Goal: Information Seeking & Learning: Learn about a topic

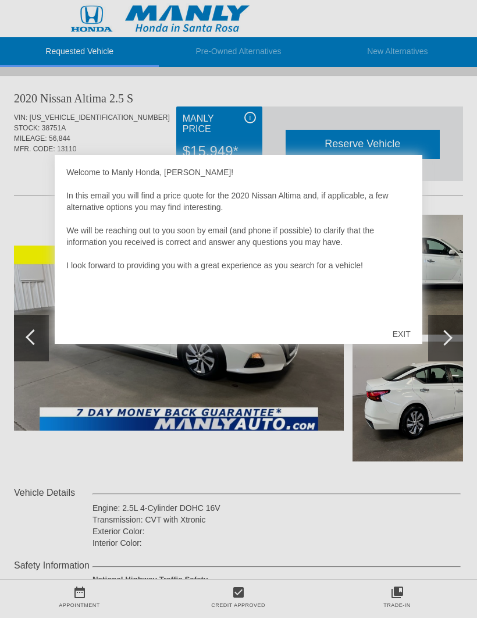
click at [404, 336] on div "EXIT" at bounding box center [401, 334] width 41 height 35
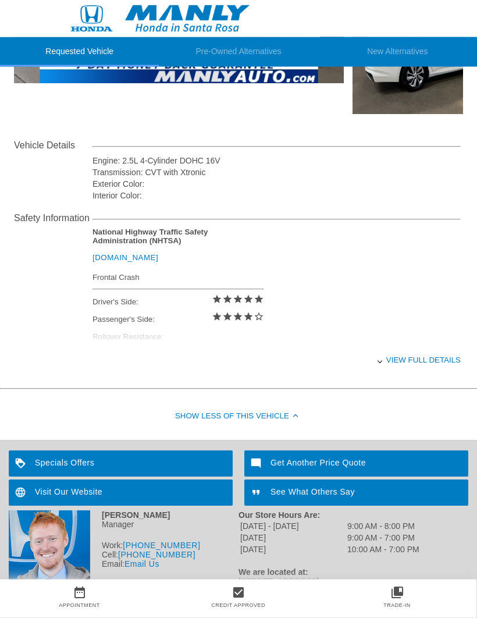
scroll to position [349, 0]
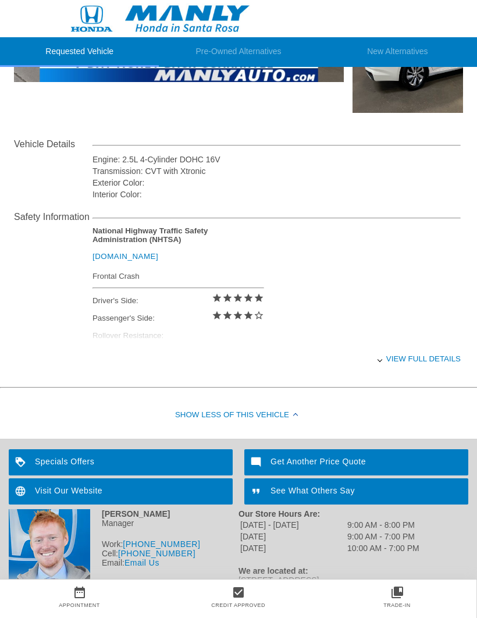
click at [385, 370] on div "View full details" at bounding box center [277, 359] width 368 height 29
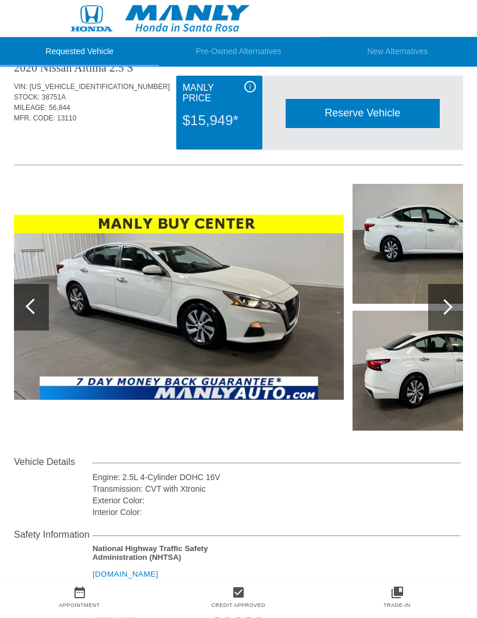
scroll to position [29, 0]
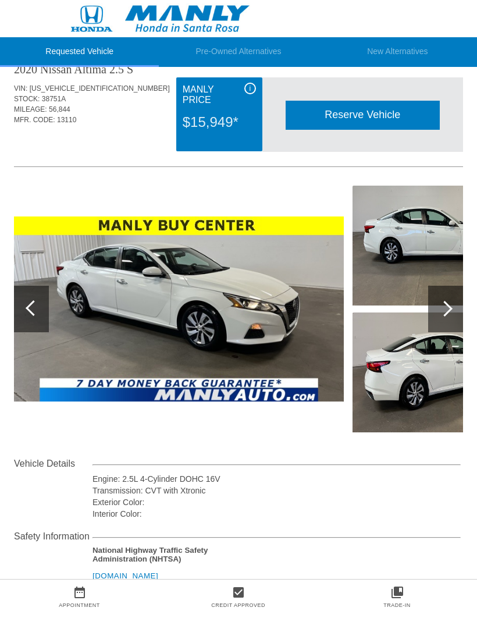
click at [326, 318] on img at bounding box center [179, 310] width 330 height 186
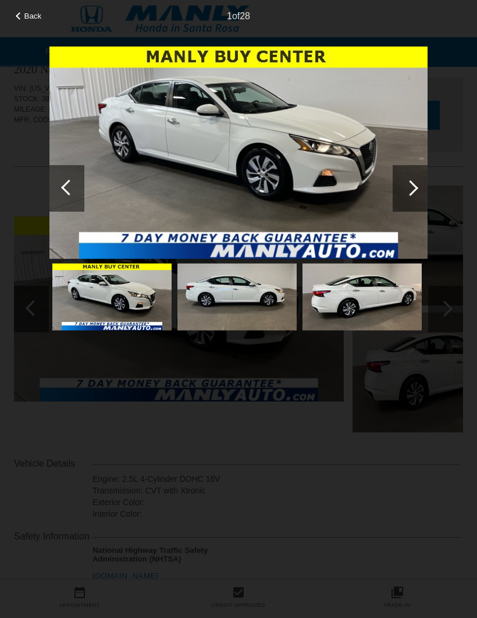
click at [412, 193] on div at bounding box center [411, 188] width 16 height 16
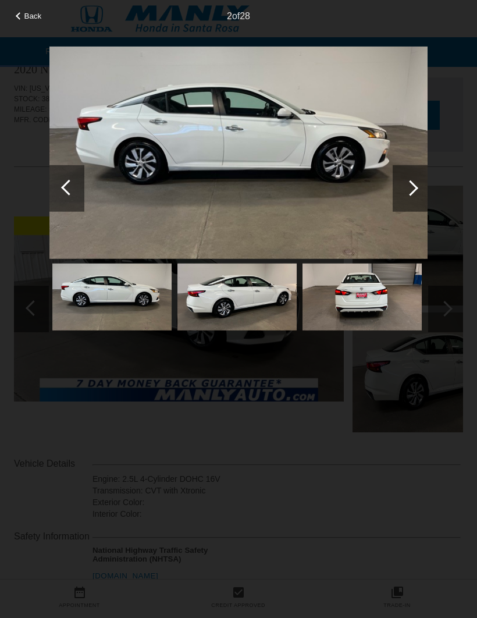
click at [411, 191] on div at bounding box center [411, 188] width 16 height 16
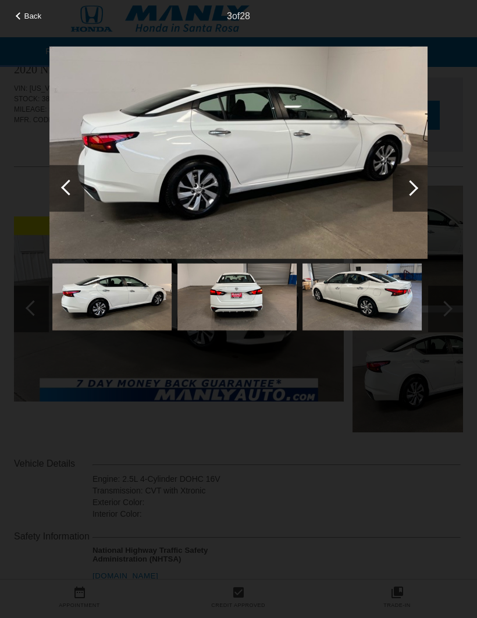
click at [410, 183] on div at bounding box center [411, 188] width 16 height 16
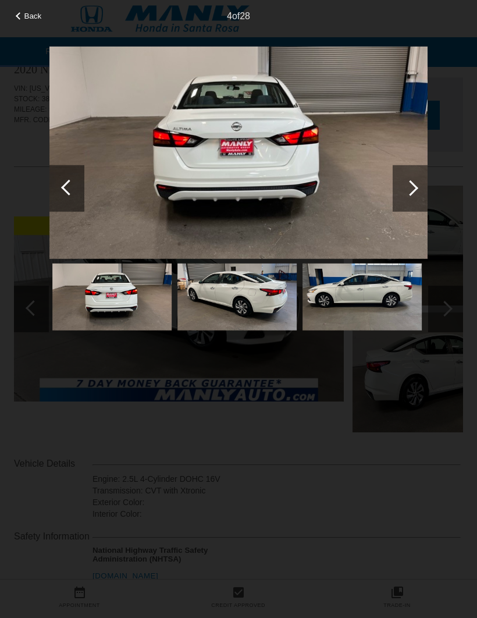
click at [409, 187] on div at bounding box center [411, 188] width 16 height 16
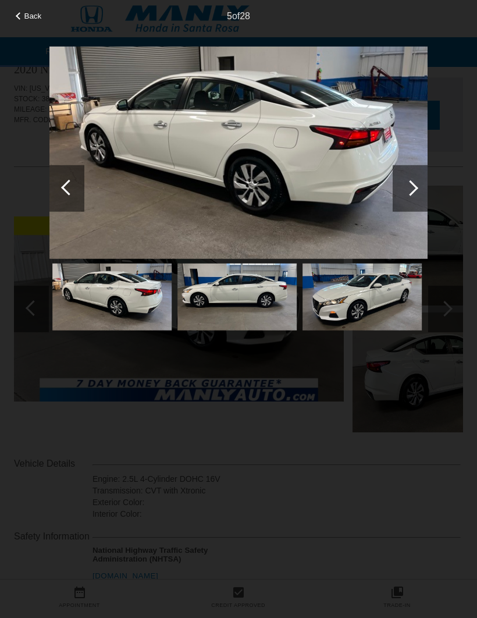
click at [410, 187] on div at bounding box center [411, 188] width 16 height 16
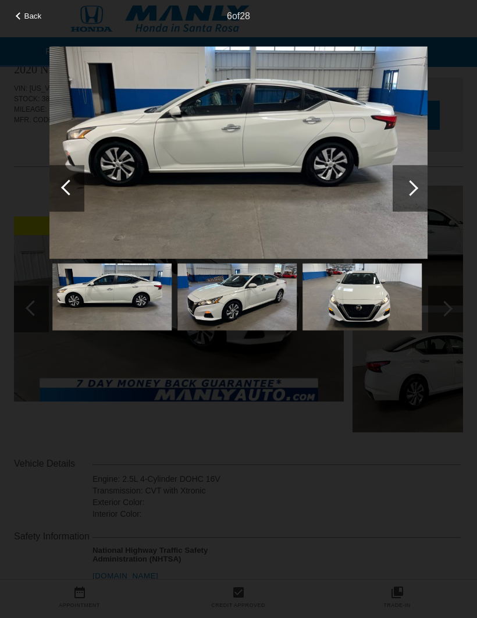
click at [417, 187] on div at bounding box center [411, 188] width 16 height 16
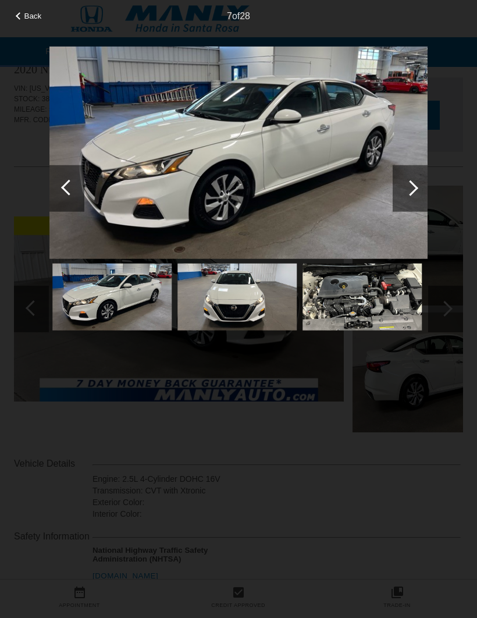
click at [411, 188] on div at bounding box center [411, 188] width 16 height 16
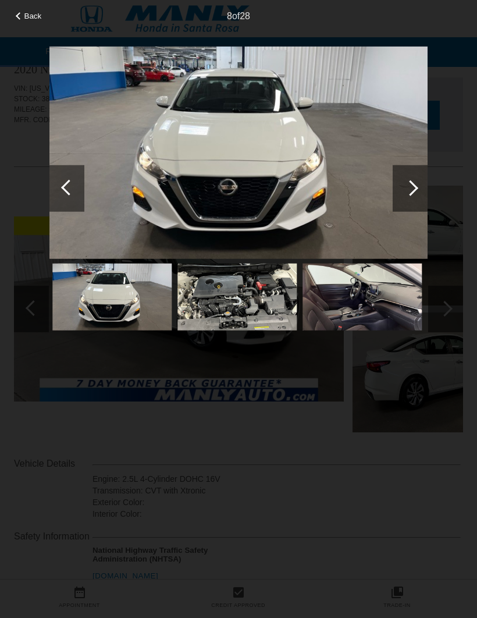
click at [418, 189] on div at bounding box center [410, 188] width 35 height 47
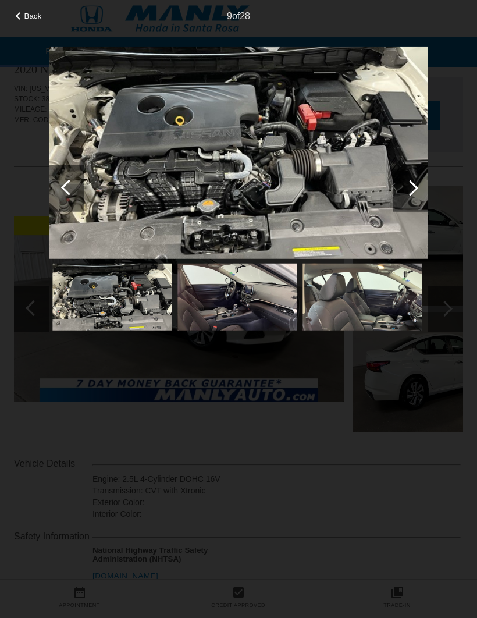
click at [414, 193] on div at bounding box center [410, 188] width 35 height 47
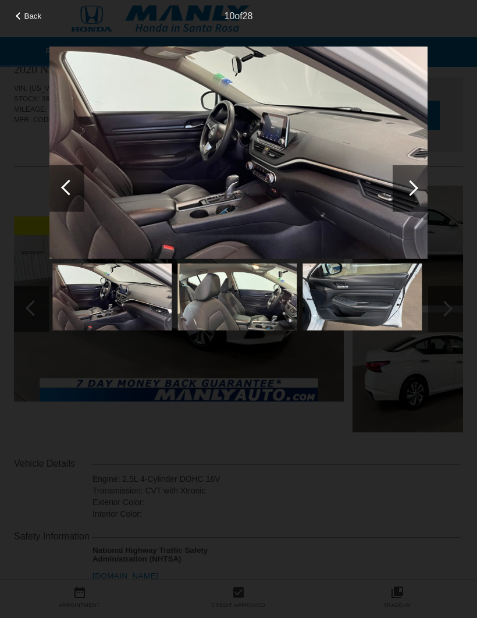
click at [423, 191] on div at bounding box center [410, 188] width 35 height 47
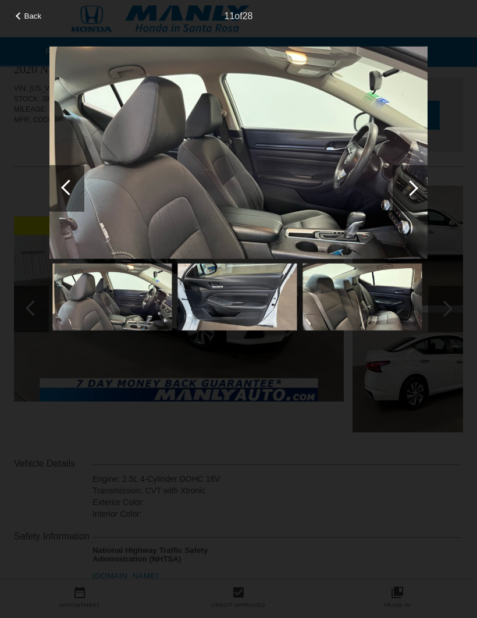
click at [422, 197] on div at bounding box center [410, 188] width 35 height 47
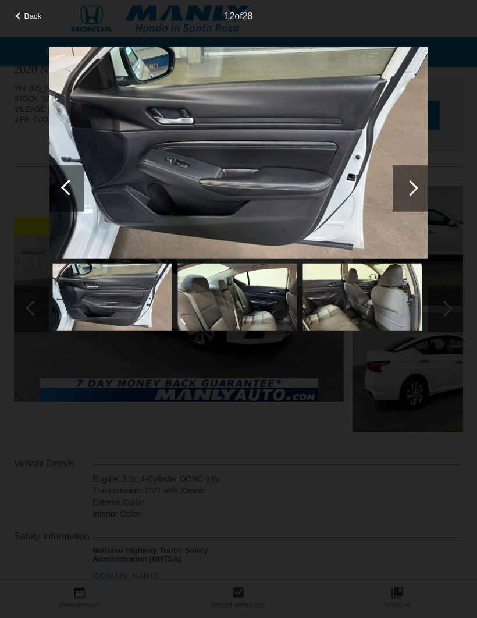
click at [422, 198] on div at bounding box center [410, 188] width 35 height 47
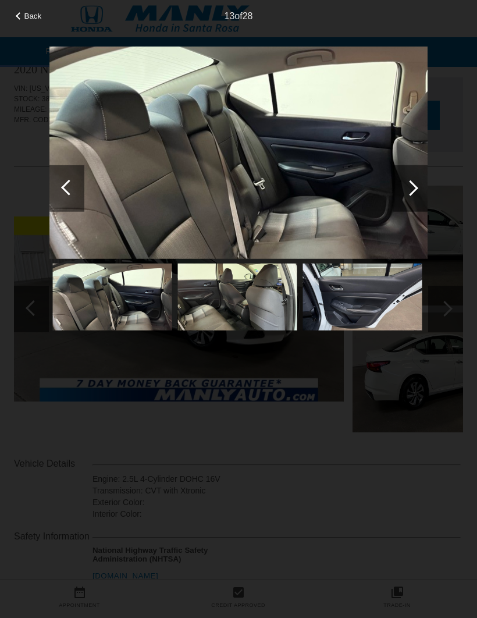
click at [416, 190] on div at bounding box center [411, 188] width 16 height 16
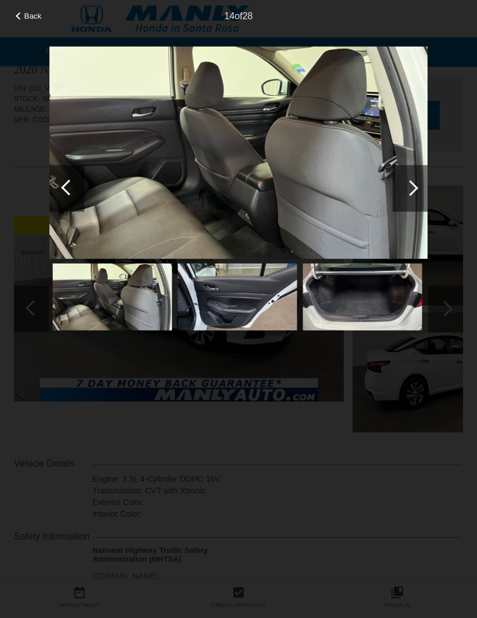
click at [418, 190] on div at bounding box center [410, 188] width 35 height 47
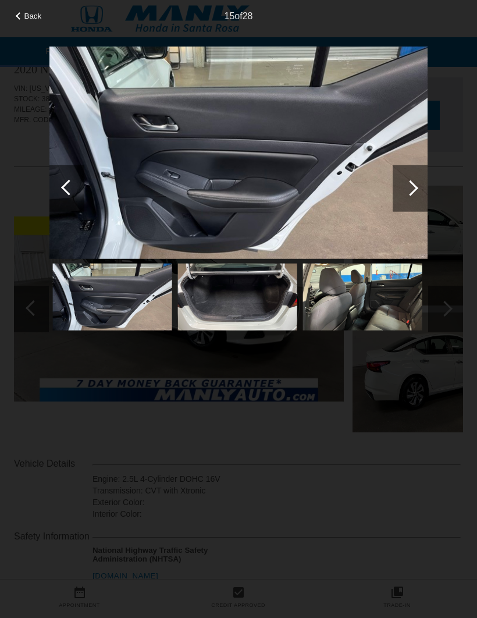
click at [415, 186] on div at bounding box center [411, 188] width 16 height 16
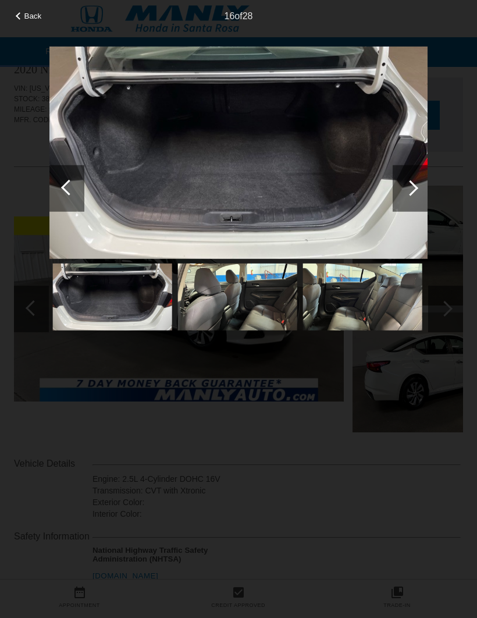
click at [426, 187] on div at bounding box center [410, 188] width 35 height 47
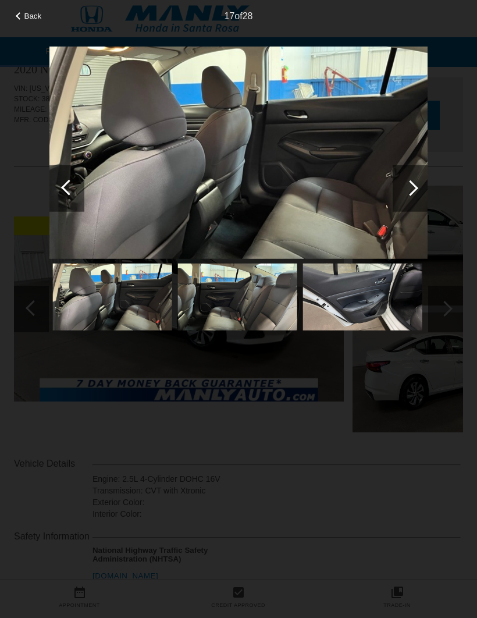
click at [414, 197] on div at bounding box center [410, 188] width 35 height 47
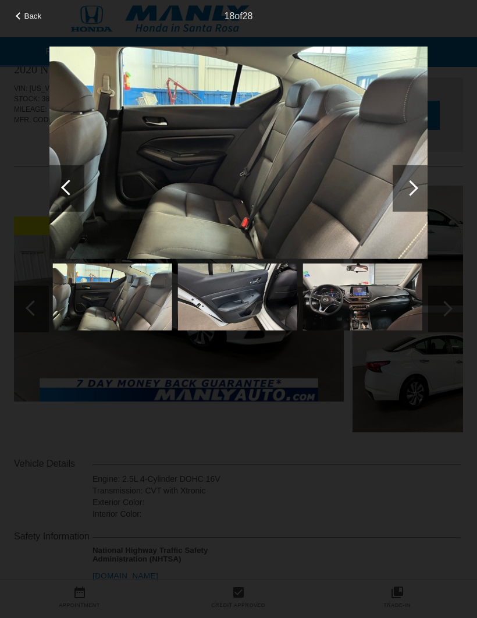
click at [416, 196] on div at bounding box center [410, 188] width 35 height 47
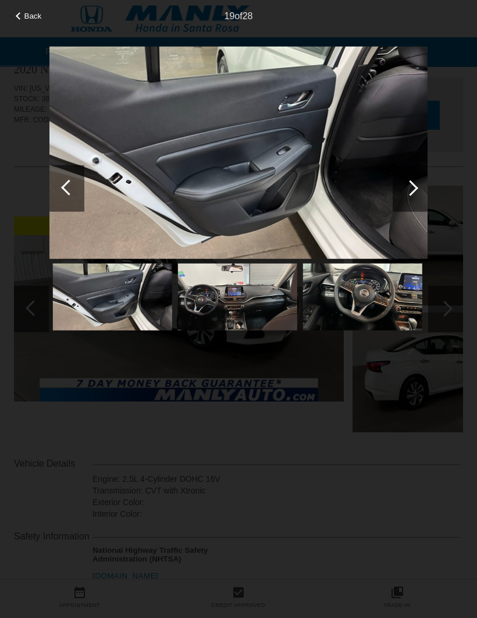
click at [411, 196] on div at bounding box center [410, 188] width 35 height 47
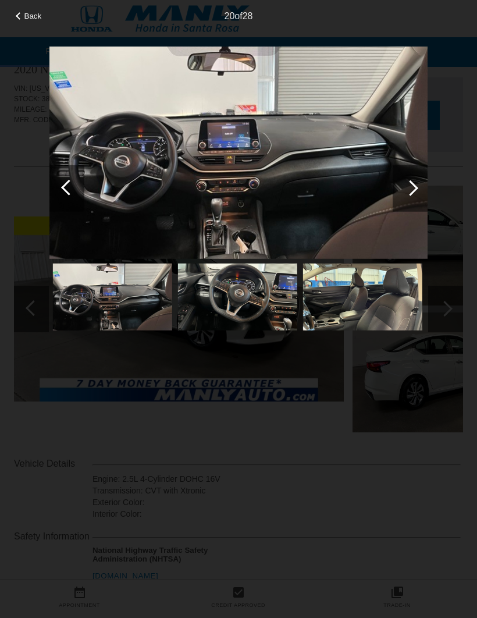
click at [406, 198] on div at bounding box center [410, 188] width 35 height 47
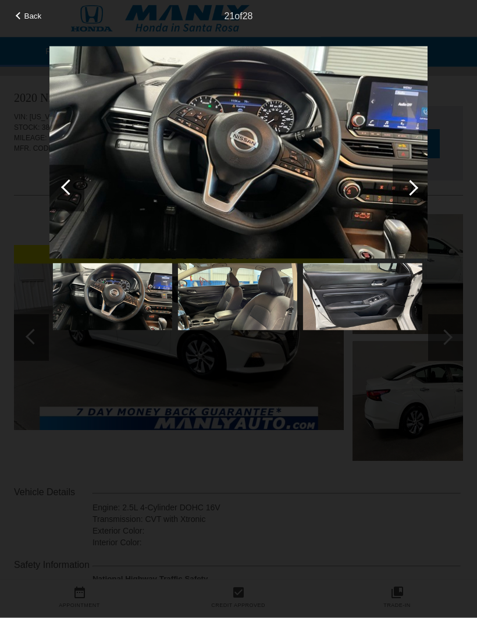
scroll to position [0, 0]
click at [411, 186] on div at bounding box center [411, 188] width 16 height 16
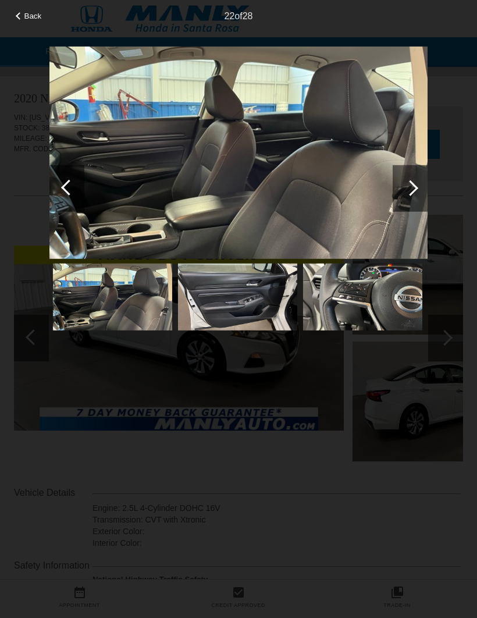
click at [420, 187] on div at bounding box center [410, 188] width 35 height 47
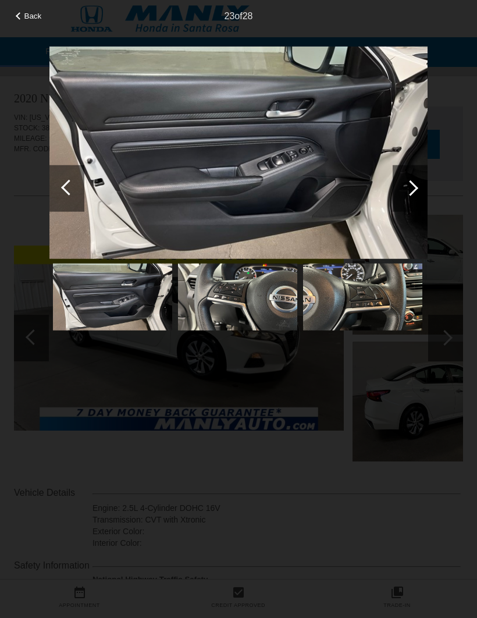
click at [425, 199] on div at bounding box center [410, 188] width 35 height 47
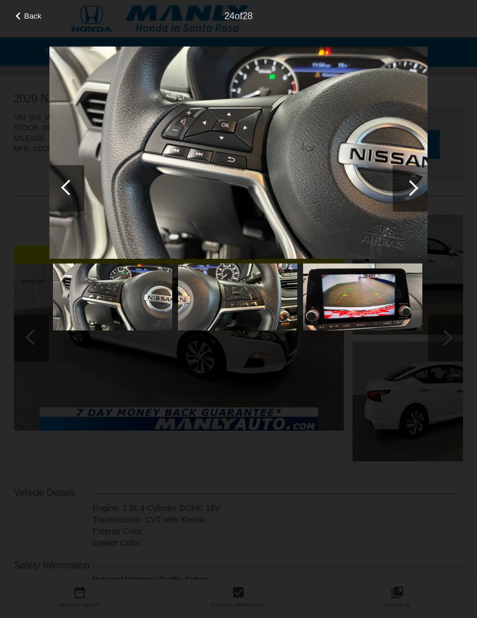
click at [415, 199] on div at bounding box center [410, 188] width 35 height 47
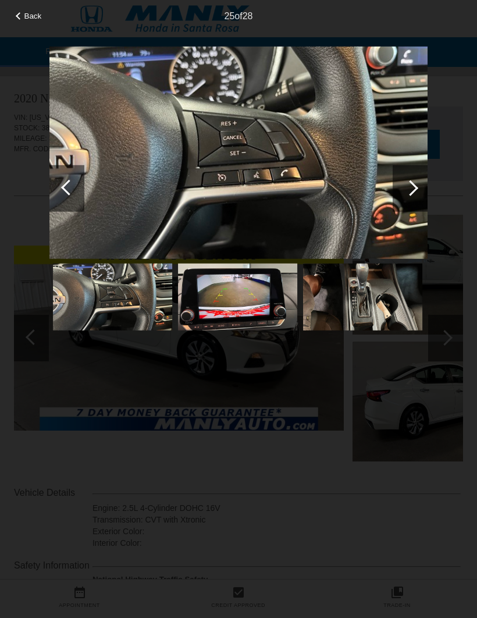
click at [32, 20] on span "Back" at bounding box center [32, 16] width 17 height 9
